Goal: Navigation & Orientation: Find specific page/section

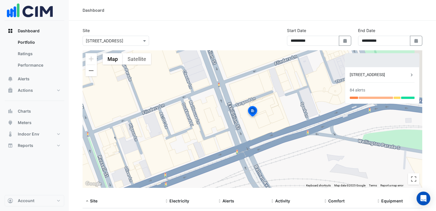
click at [20, 68] on link "Performance" at bounding box center [38, 65] width 51 height 11
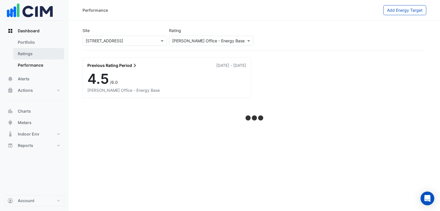
click at [36, 57] on link "Ratings" at bounding box center [38, 53] width 51 height 11
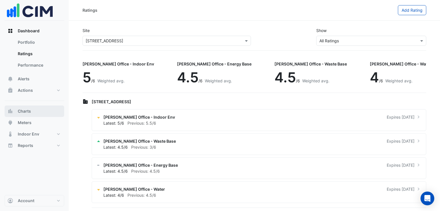
click at [31, 111] on span "Charts" at bounding box center [24, 112] width 13 height 6
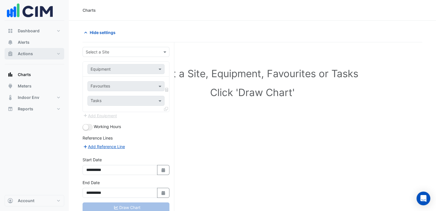
click at [58, 55] on button "Actions" at bounding box center [35, 53] width 60 height 11
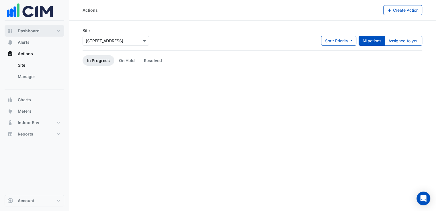
click at [58, 32] on button "Dashboard" at bounding box center [35, 30] width 60 height 11
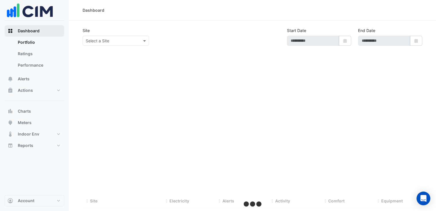
type input "**********"
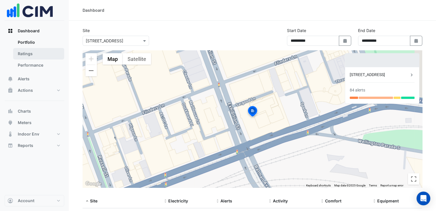
click at [40, 55] on link "Ratings" at bounding box center [38, 53] width 51 height 11
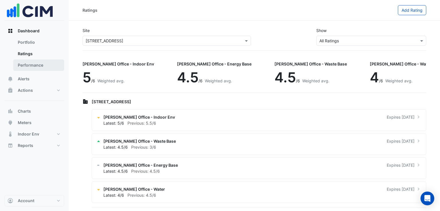
click at [42, 64] on link "Performance" at bounding box center [38, 65] width 51 height 11
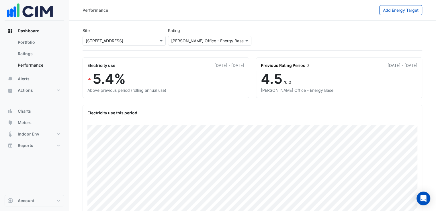
click at [220, 42] on input "text" at bounding box center [203, 41] width 65 height 6
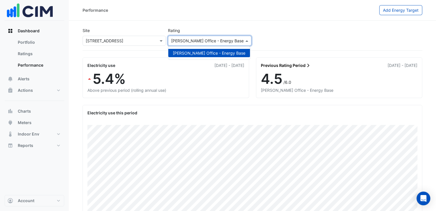
click at [220, 42] on input "text" at bounding box center [203, 41] width 65 height 6
click at [285, 35] on div "Site Select a Site × [STREET_ADDRESS] Rating Please select a Sustainability Rat…" at bounding box center [252, 37] width 342 height 25
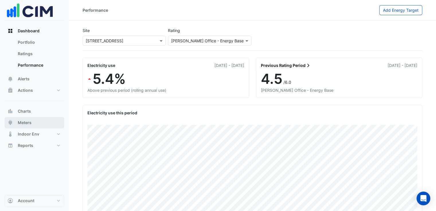
click at [33, 125] on button "Meters" at bounding box center [35, 122] width 60 height 11
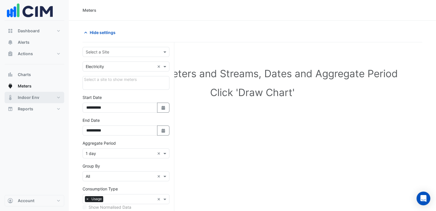
click at [60, 99] on button "Indoor Env" at bounding box center [35, 97] width 60 height 11
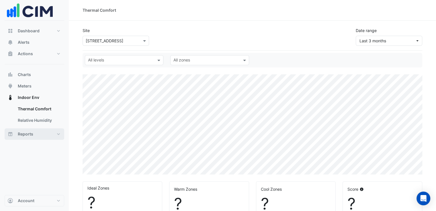
click at [55, 136] on button "Reports" at bounding box center [35, 134] width 60 height 11
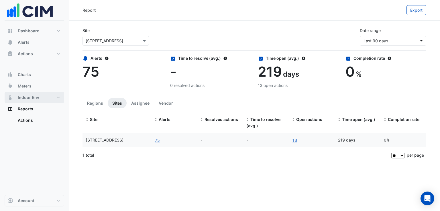
click at [32, 97] on span "Indoor Env" at bounding box center [28, 98] width 21 height 6
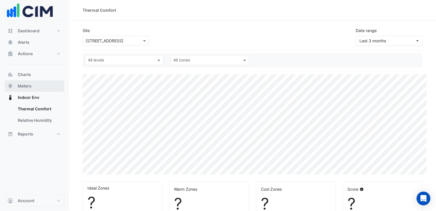
click at [31, 89] on span "Meters" at bounding box center [25, 86] width 14 height 6
